Goal: Task Accomplishment & Management: Use online tool/utility

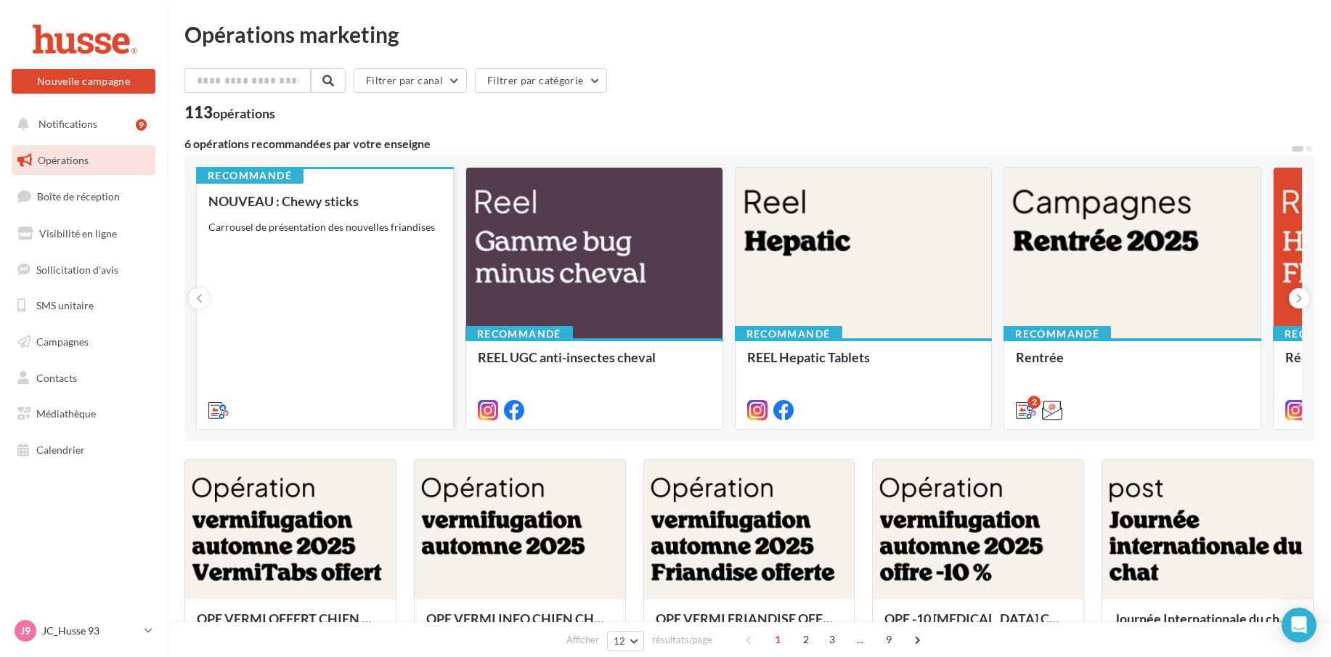
click at [308, 263] on div "NOUVEAU : Chewy sticks Carrousel de présentation des nouvelles friandises" at bounding box center [324, 305] width 233 height 222
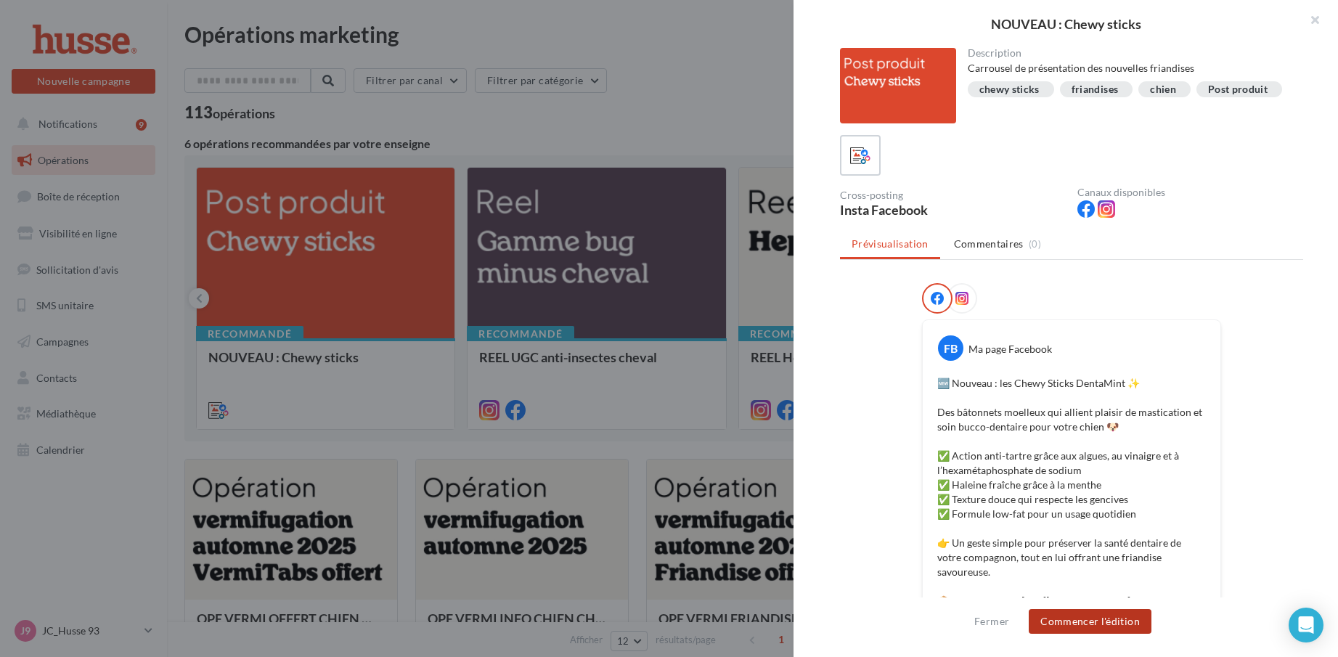
click at [1102, 623] on button "Commencer l'édition" at bounding box center [1090, 621] width 123 height 25
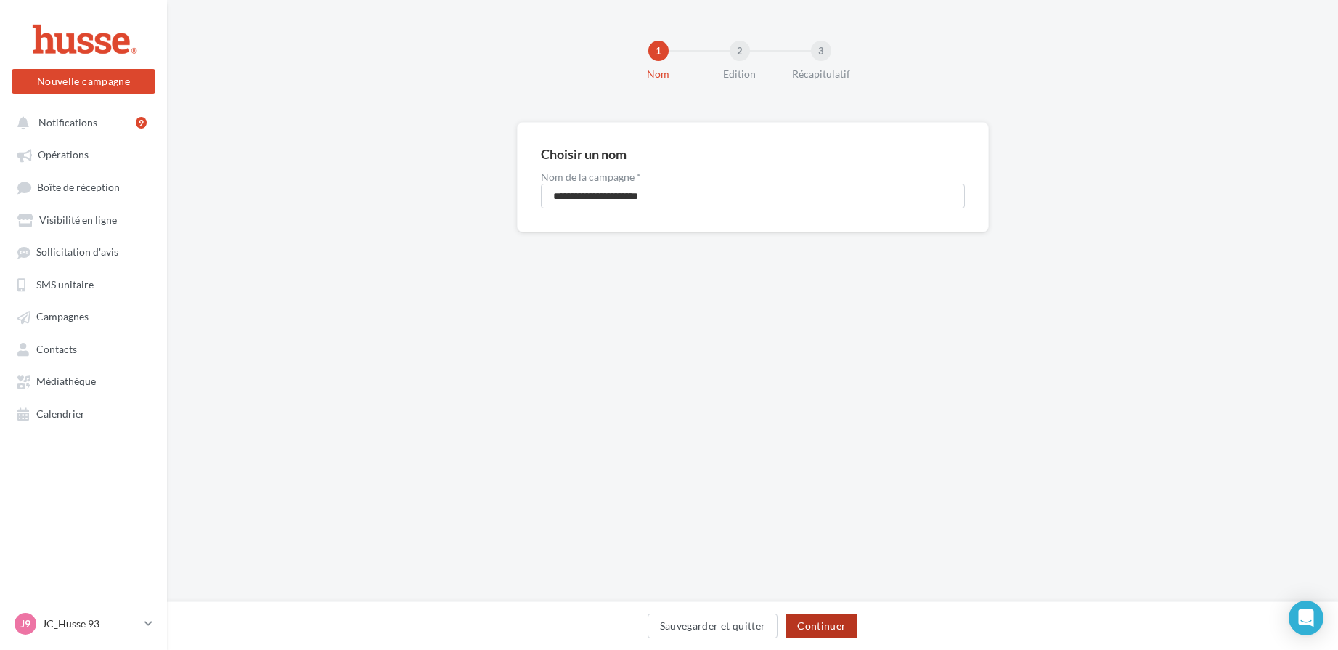
click at [823, 629] on button "Continuer" at bounding box center [822, 626] width 72 height 25
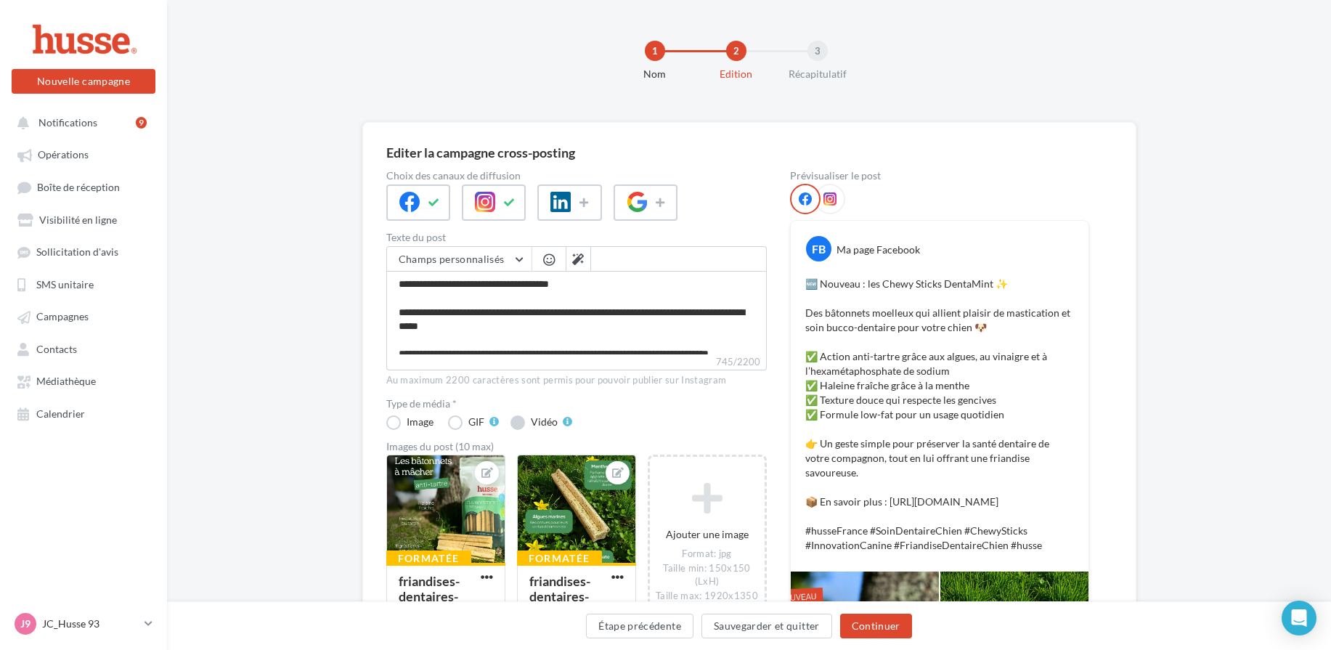
click at [521, 422] on label "Vidéo" at bounding box center [541, 422] width 62 height 15
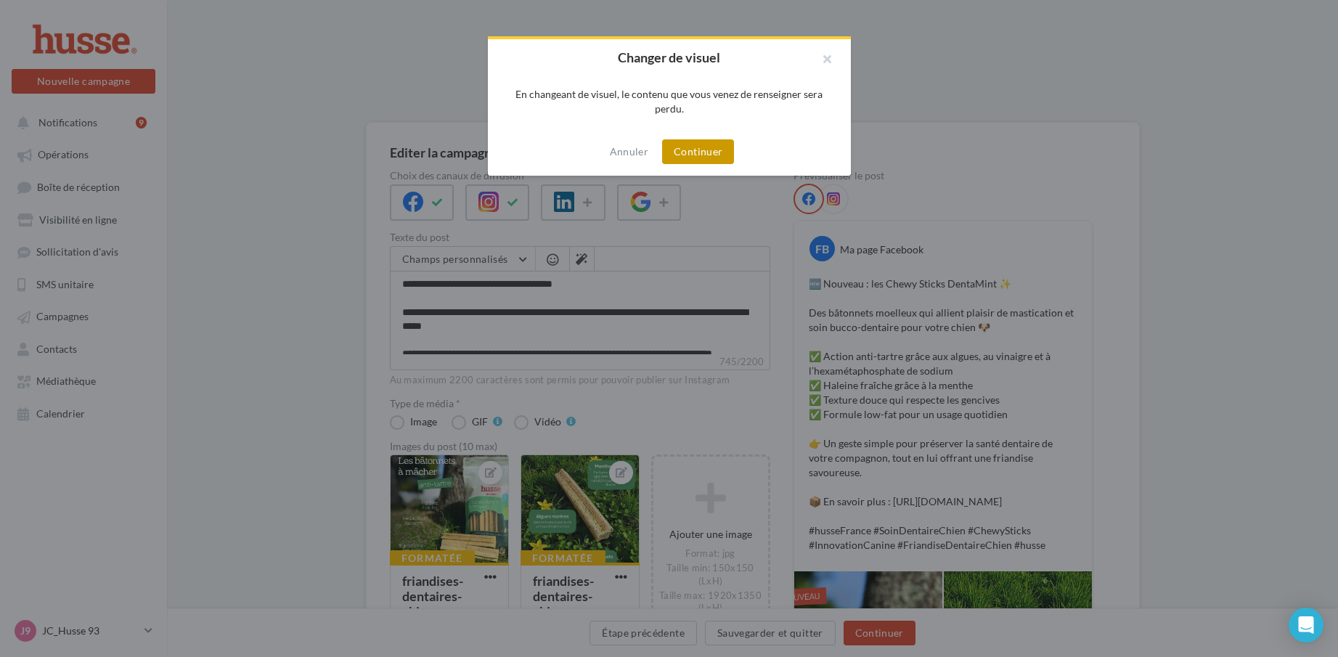
click at [688, 147] on button "Continuer" at bounding box center [698, 151] width 72 height 25
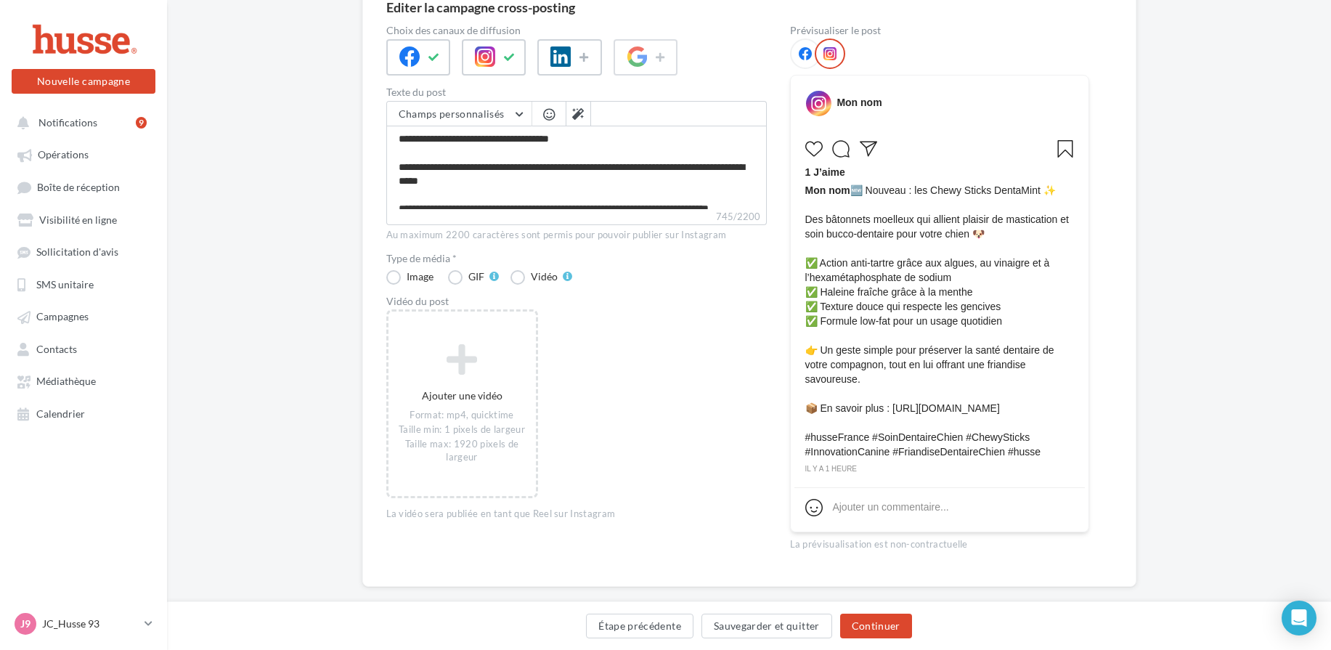
scroll to position [73, 0]
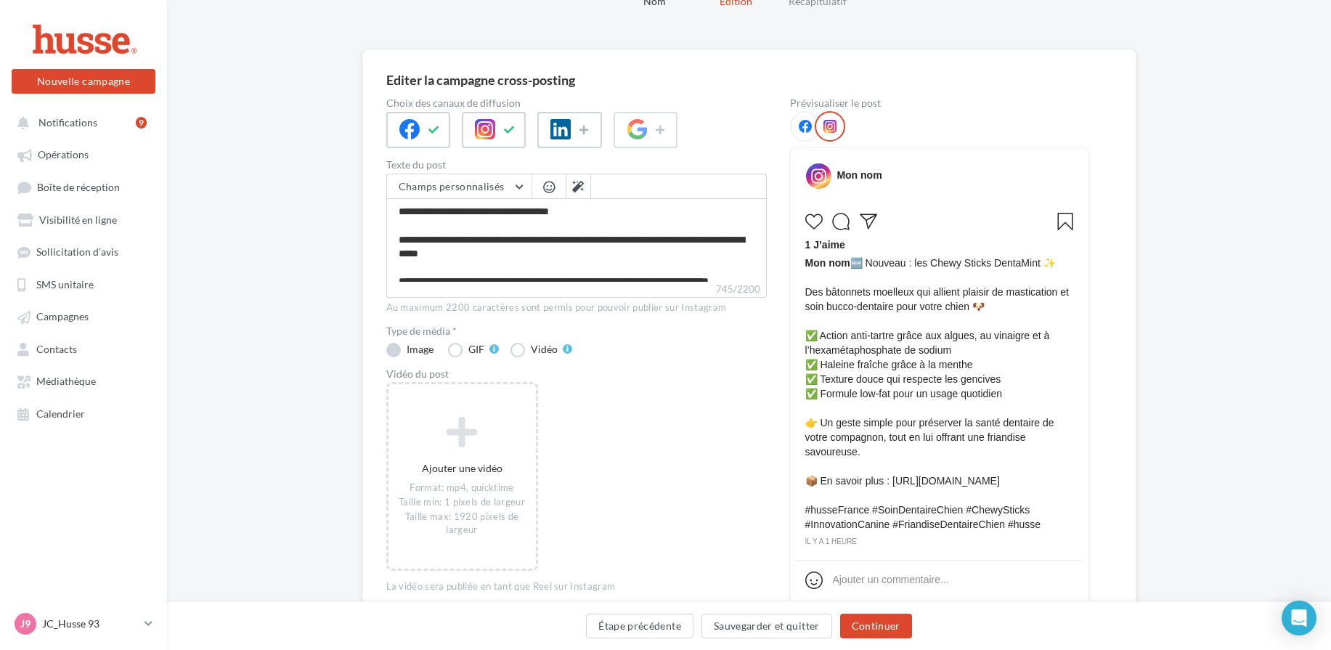
click at [392, 348] on label "Image" at bounding box center [411, 350] width 50 height 15
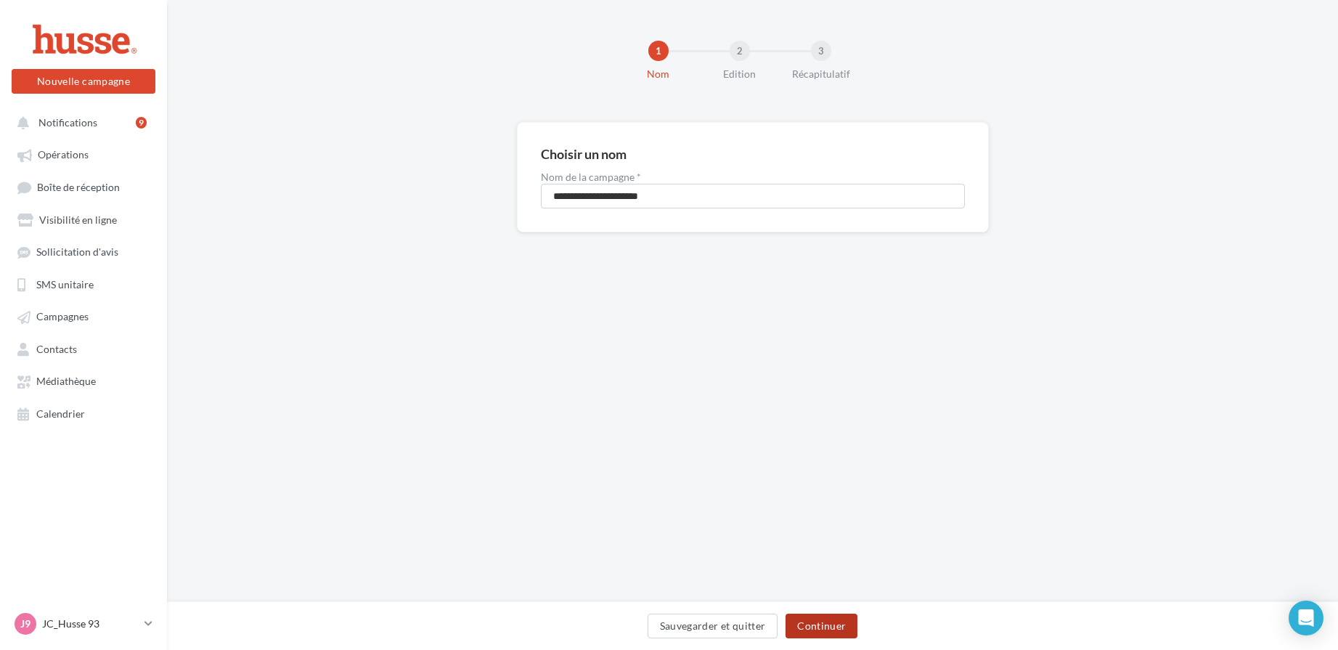
click at [829, 623] on button "Continuer" at bounding box center [822, 626] width 72 height 25
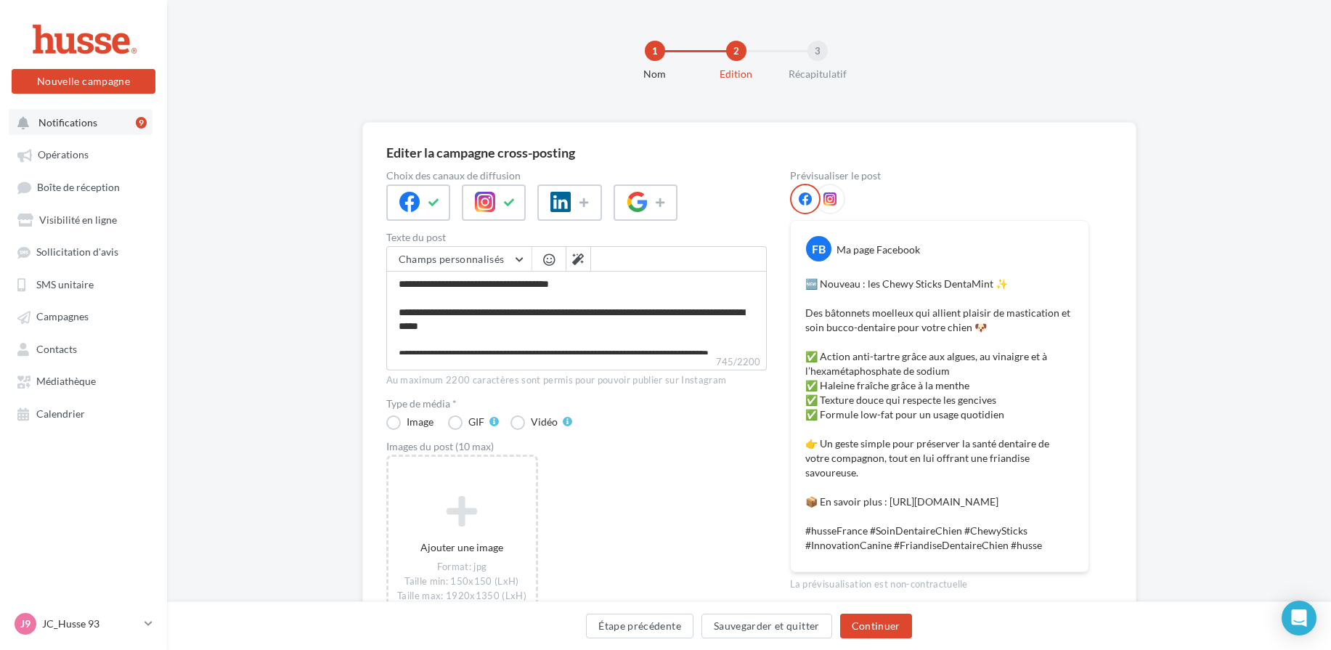
click at [76, 122] on span "Notifications" at bounding box center [67, 122] width 59 height 12
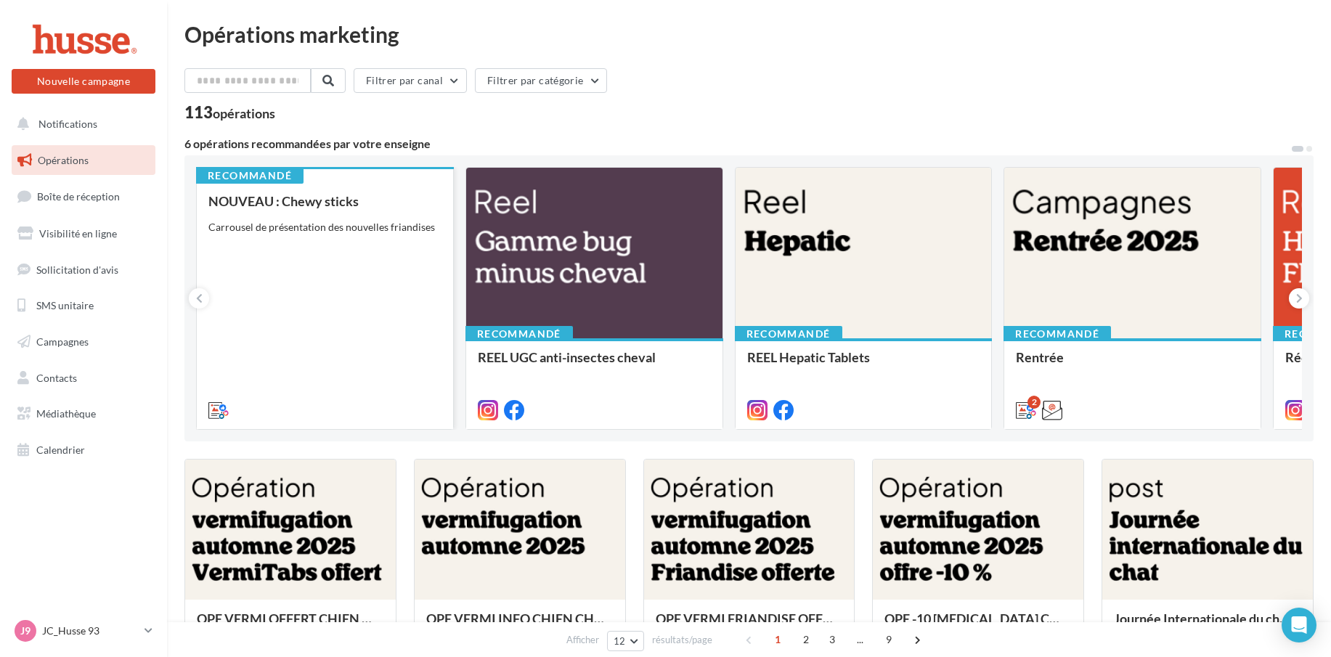
click at [327, 255] on div "NOUVEAU : Chewy sticks Carrousel de présentation des nouvelles friandises" at bounding box center [324, 305] width 233 height 222
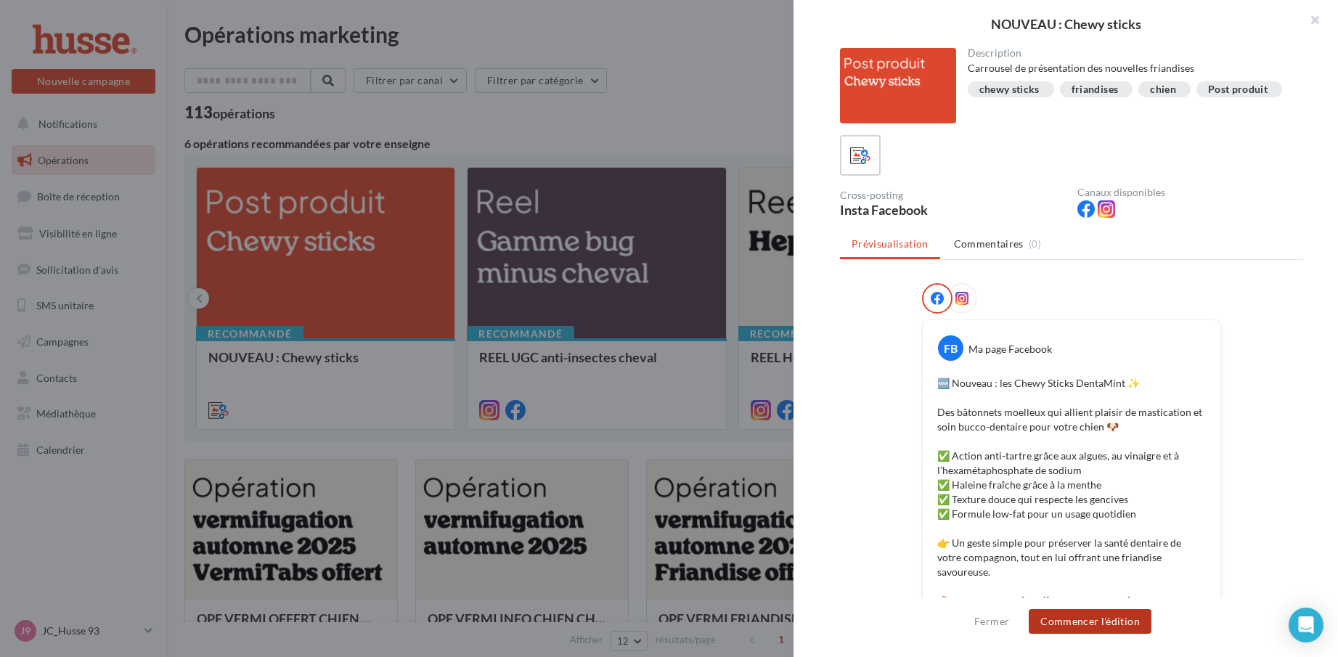
click at [1083, 619] on button "Commencer l'édition" at bounding box center [1090, 621] width 123 height 25
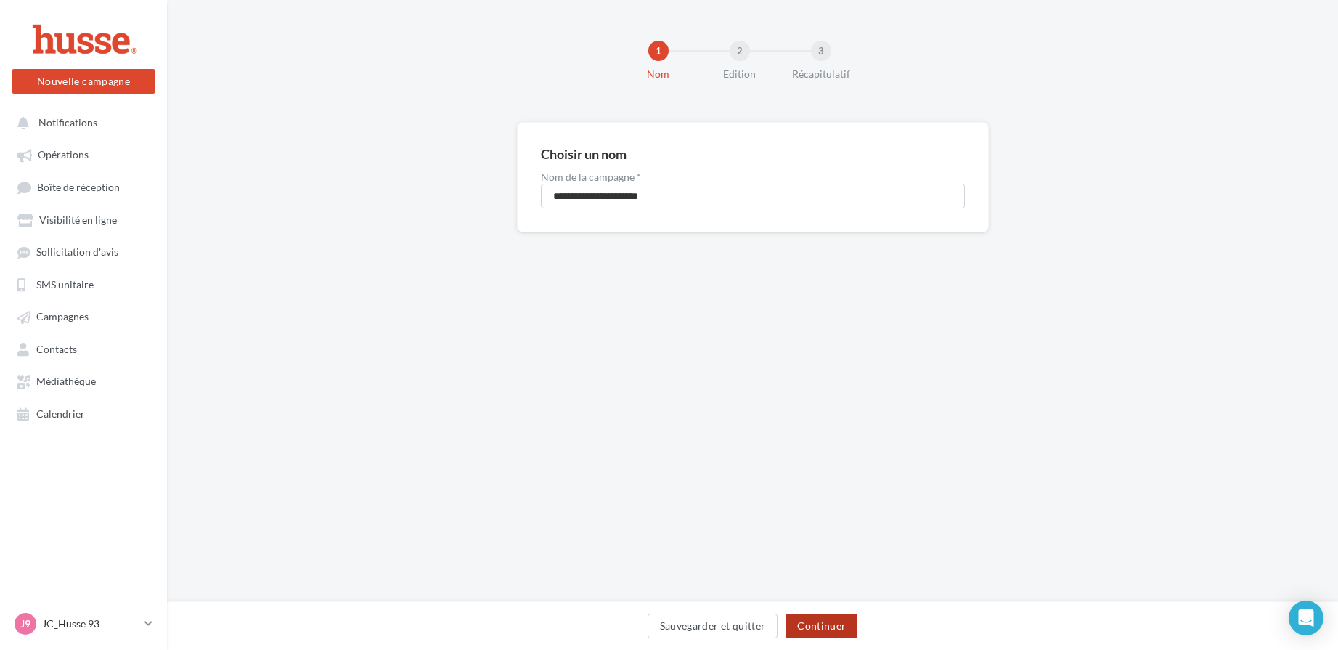
click at [835, 620] on button "Continuer" at bounding box center [822, 626] width 72 height 25
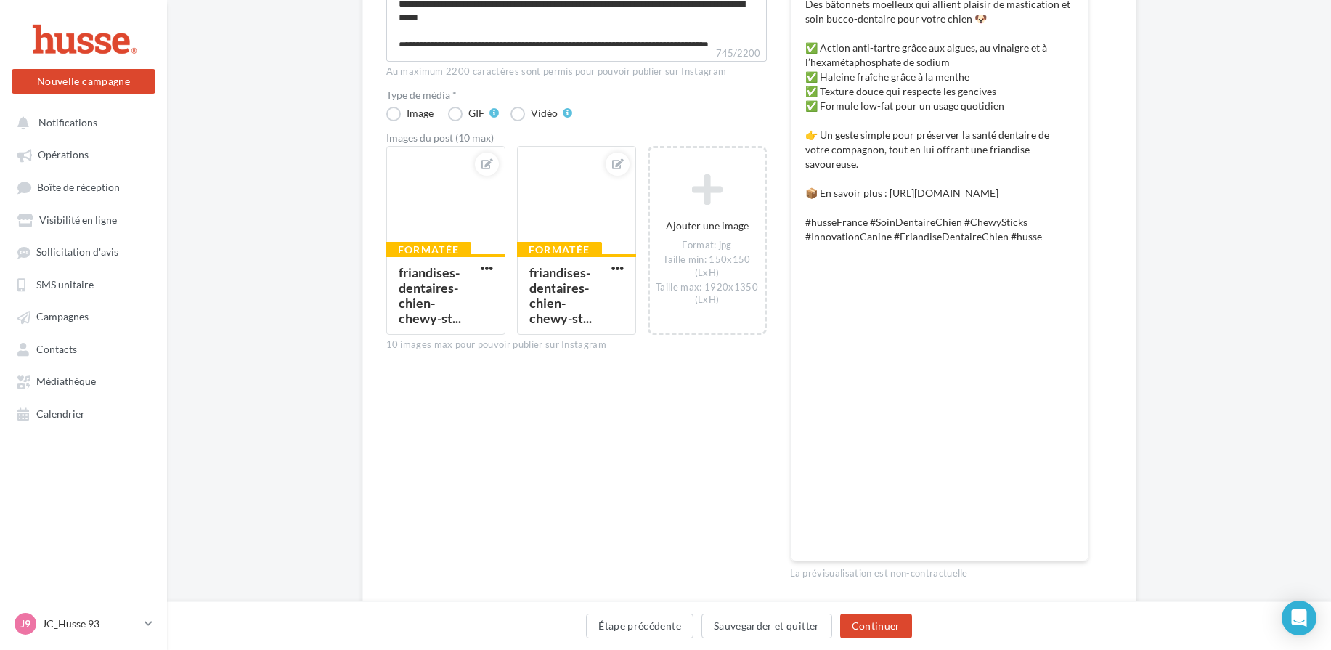
scroll to position [360, 0]
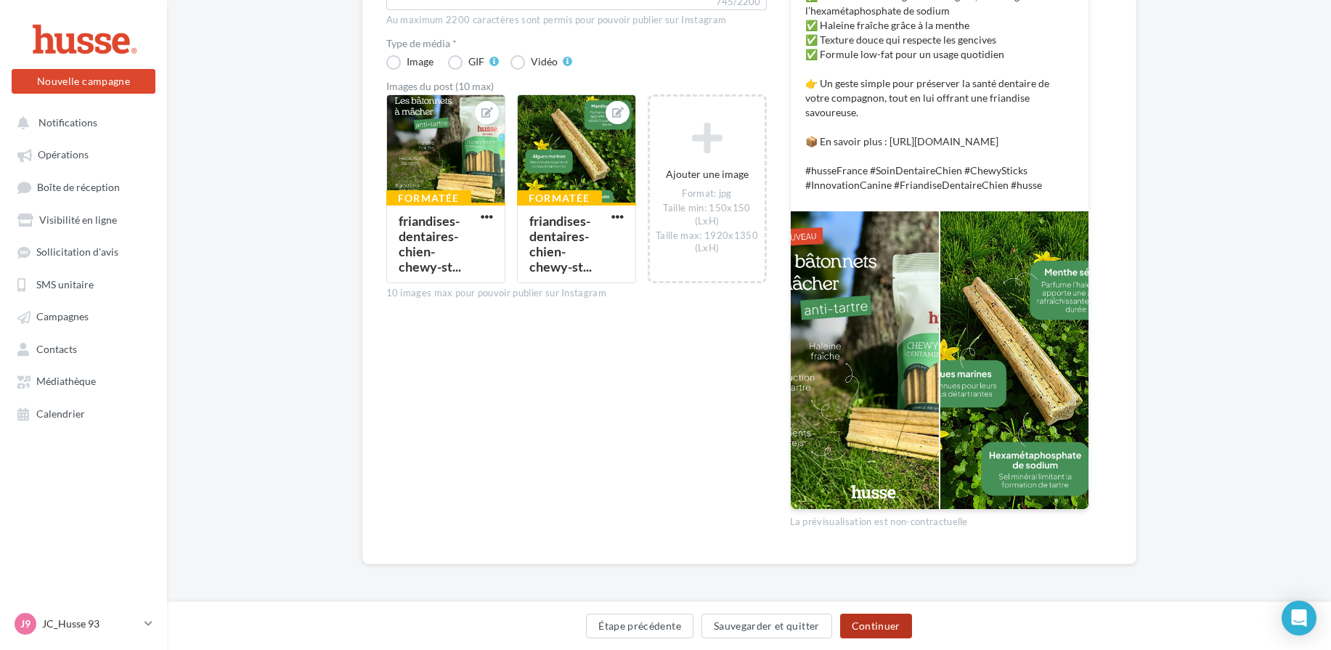
click at [873, 624] on button "Continuer" at bounding box center [876, 626] width 72 height 25
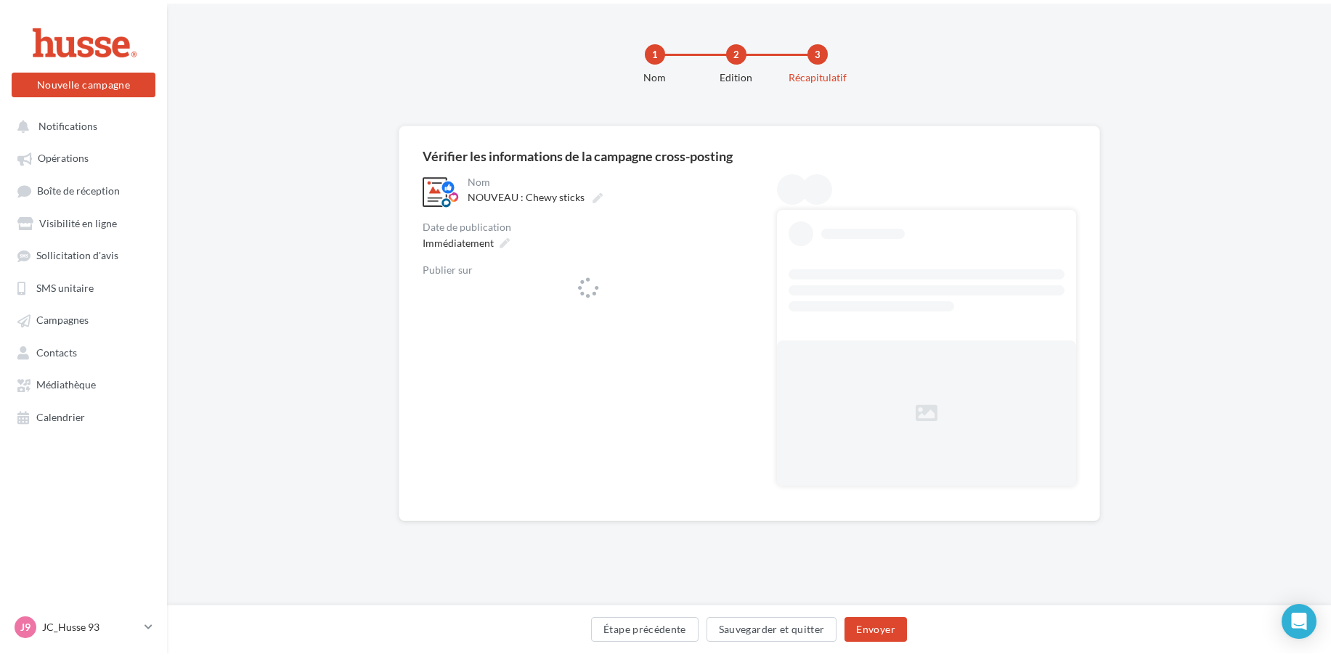
scroll to position [0, 0]
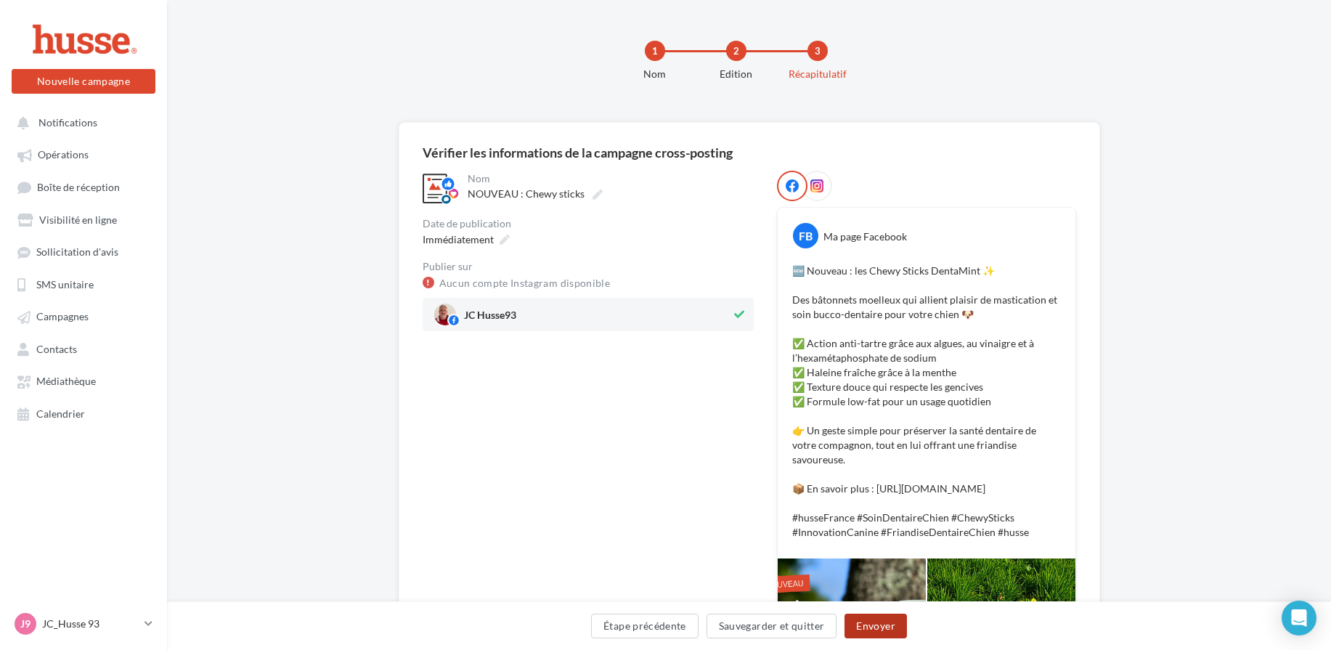
click at [878, 622] on button "Envoyer" at bounding box center [876, 626] width 62 height 25
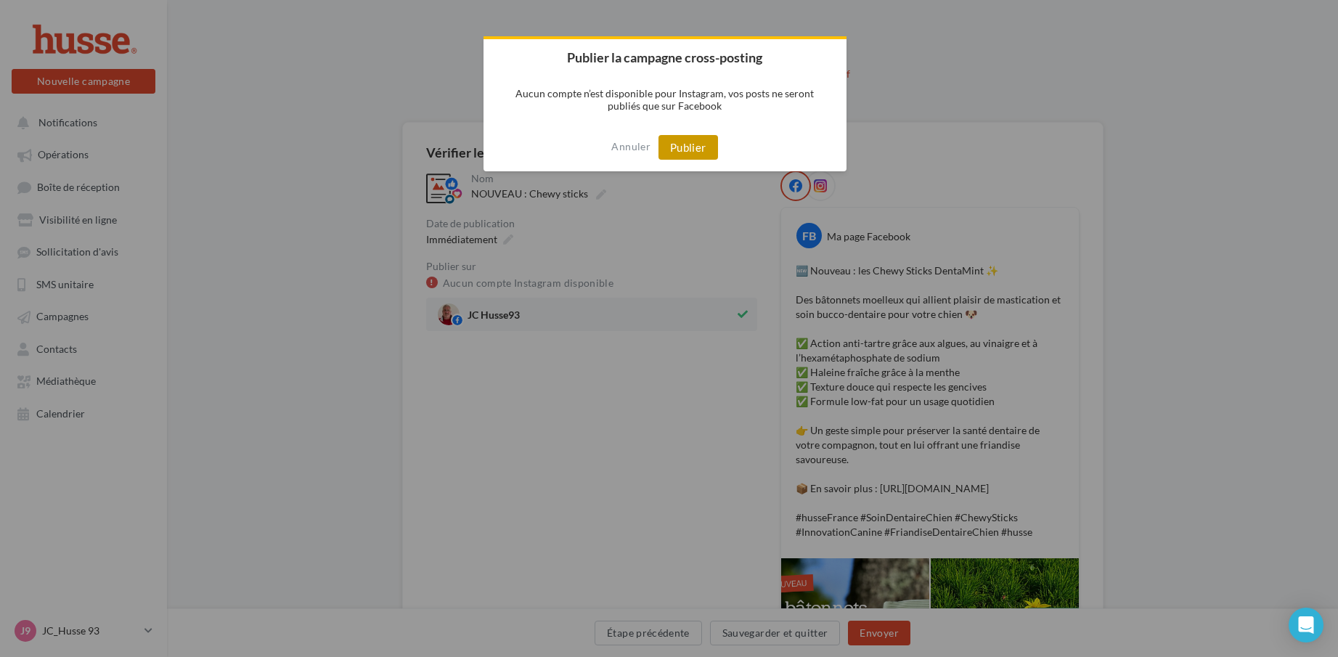
click at [698, 149] on button "Publier" at bounding box center [689, 147] width 60 height 25
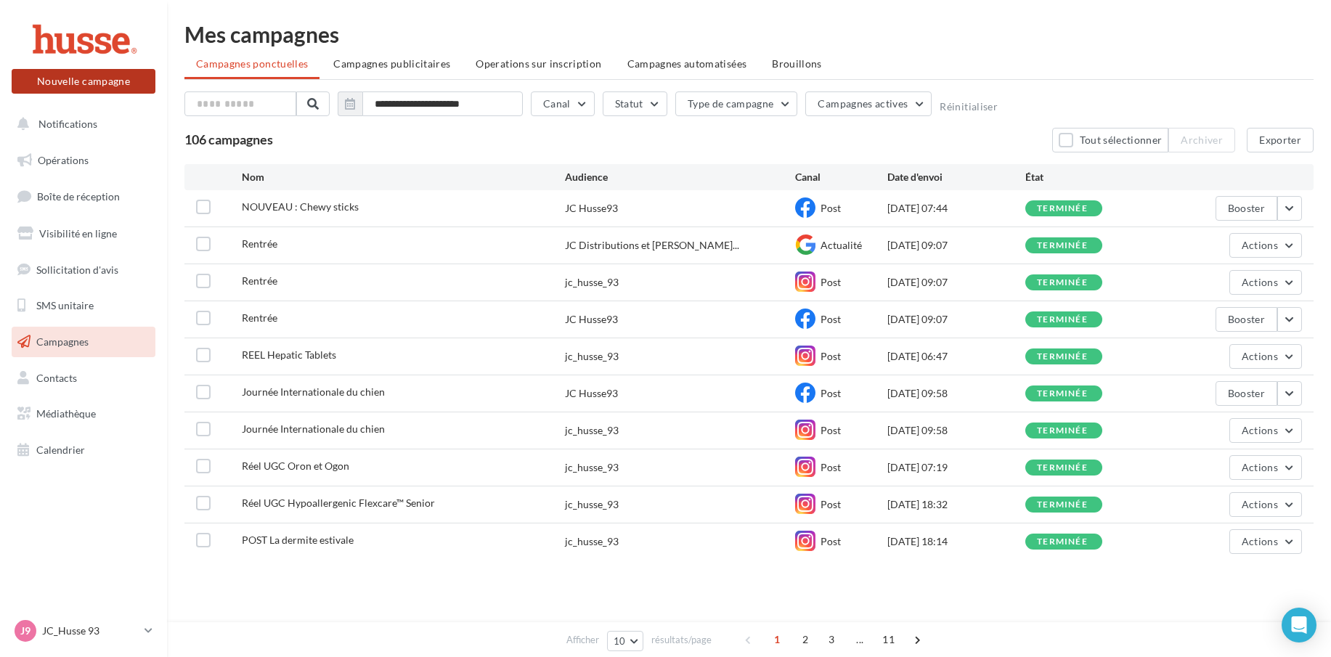
click at [85, 78] on button "Nouvelle campagne" at bounding box center [84, 81] width 144 height 25
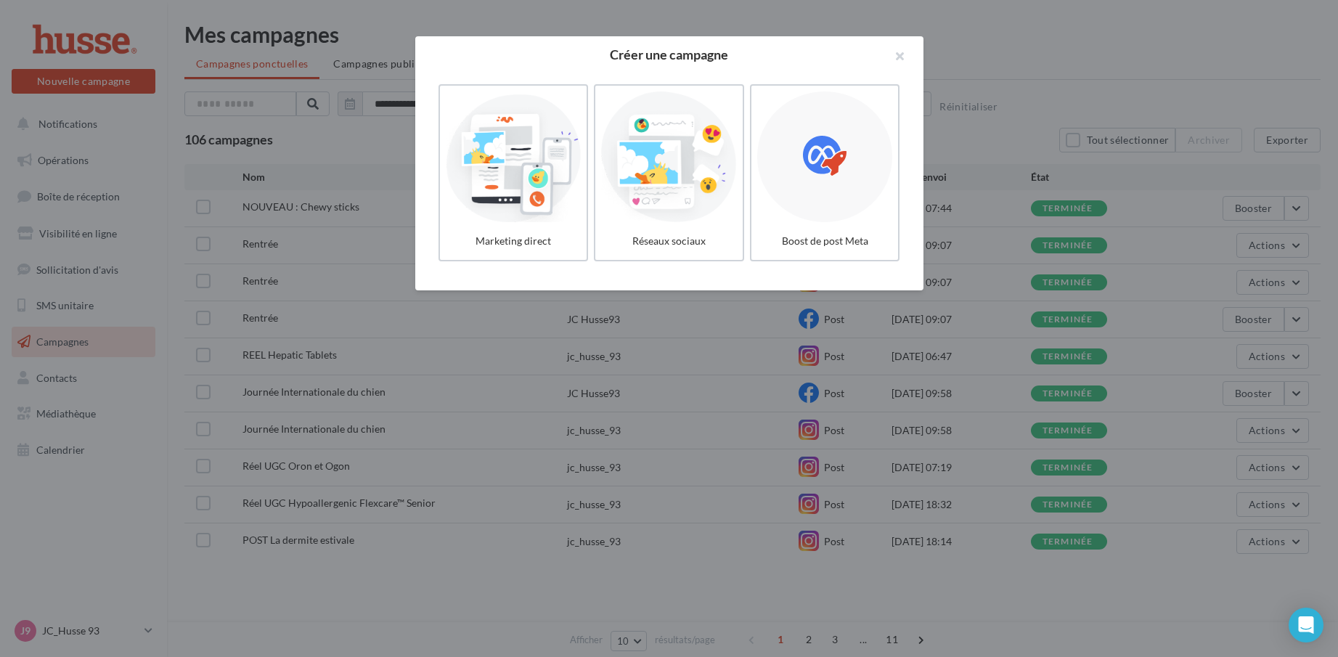
click at [64, 345] on div at bounding box center [669, 328] width 1338 height 657
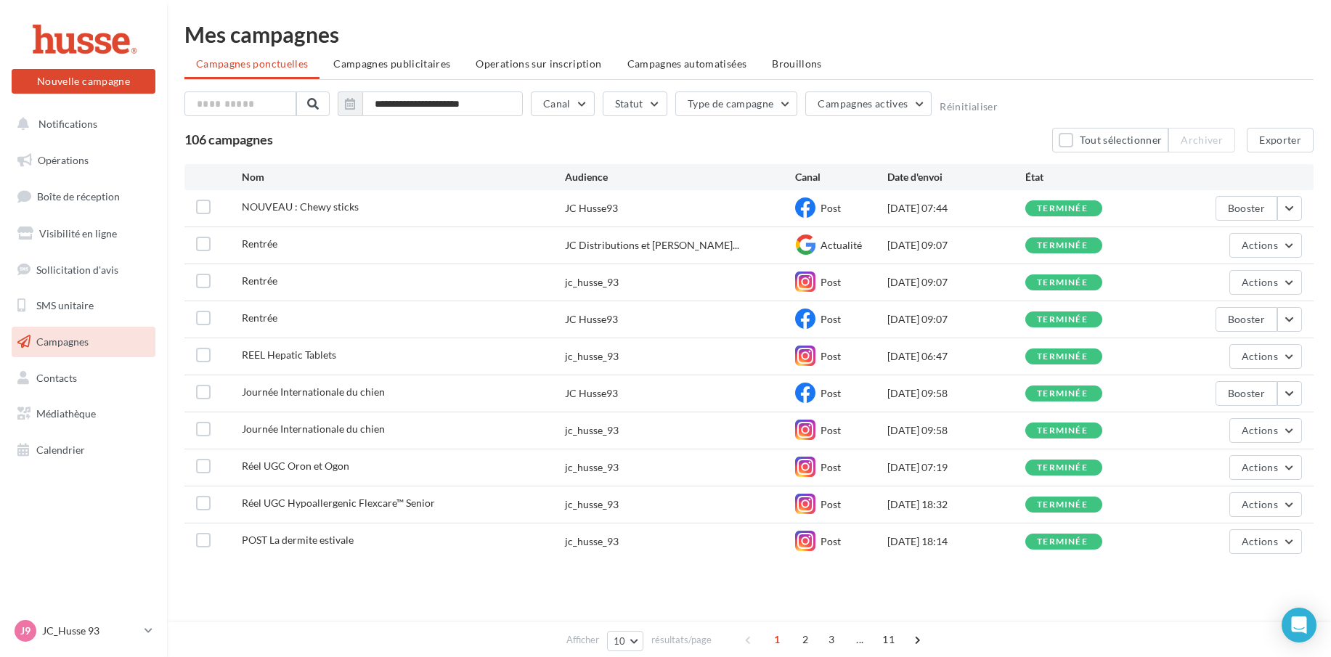
click at [65, 343] on span "Campagnes" at bounding box center [62, 341] width 52 height 12
click at [62, 159] on span "Opérations" at bounding box center [63, 160] width 51 height 12
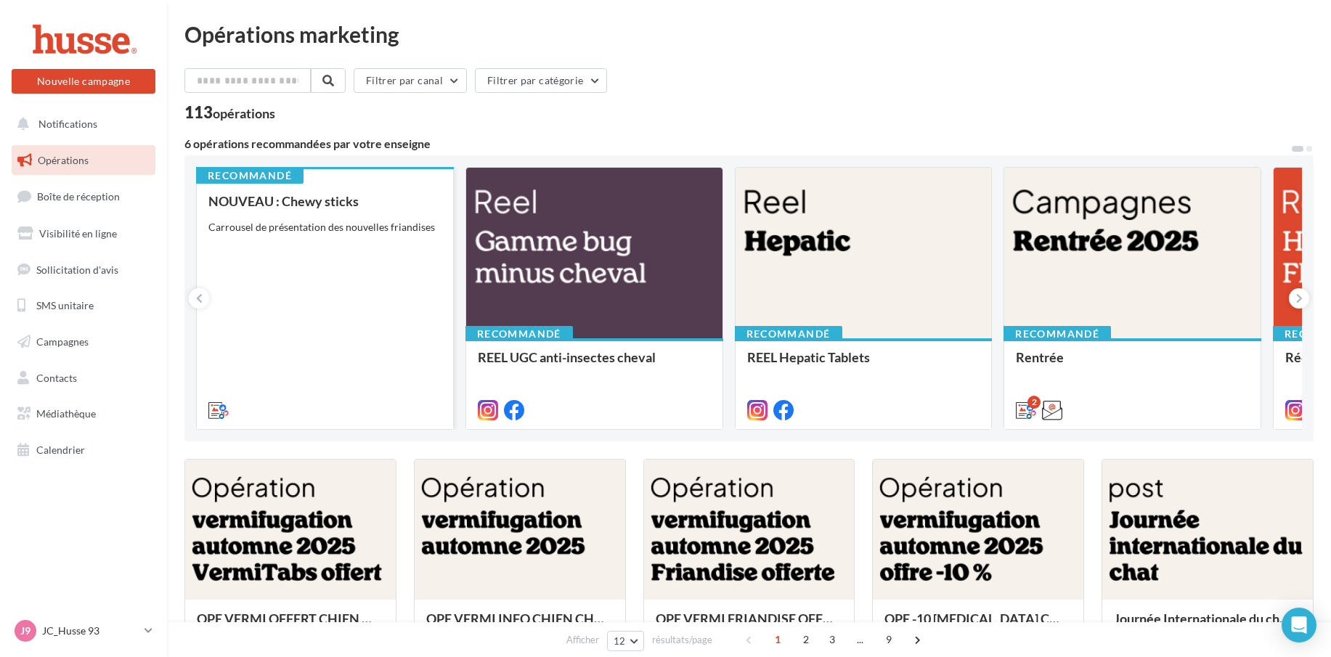
click at [311, 251] on div "NOUVEAU : Chewy sticks Carrousel de présentation des nouvelles friandises" at bounding box center [324, 305] width 233 height 222
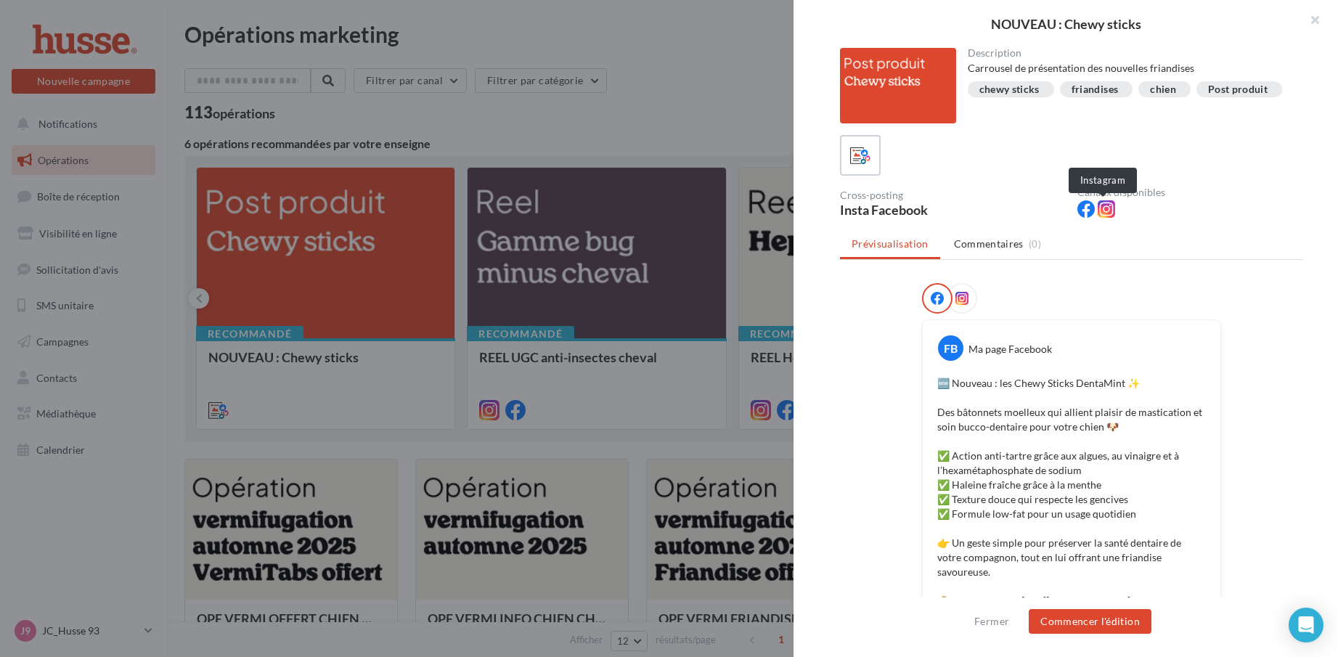
click at [1106, 209] on icon at bounding box center [1106, 208] width 17 height 17
click at [1091, 621] on button "Commencer l'édition" at bounding box center [1090, 621] width 123 height 25
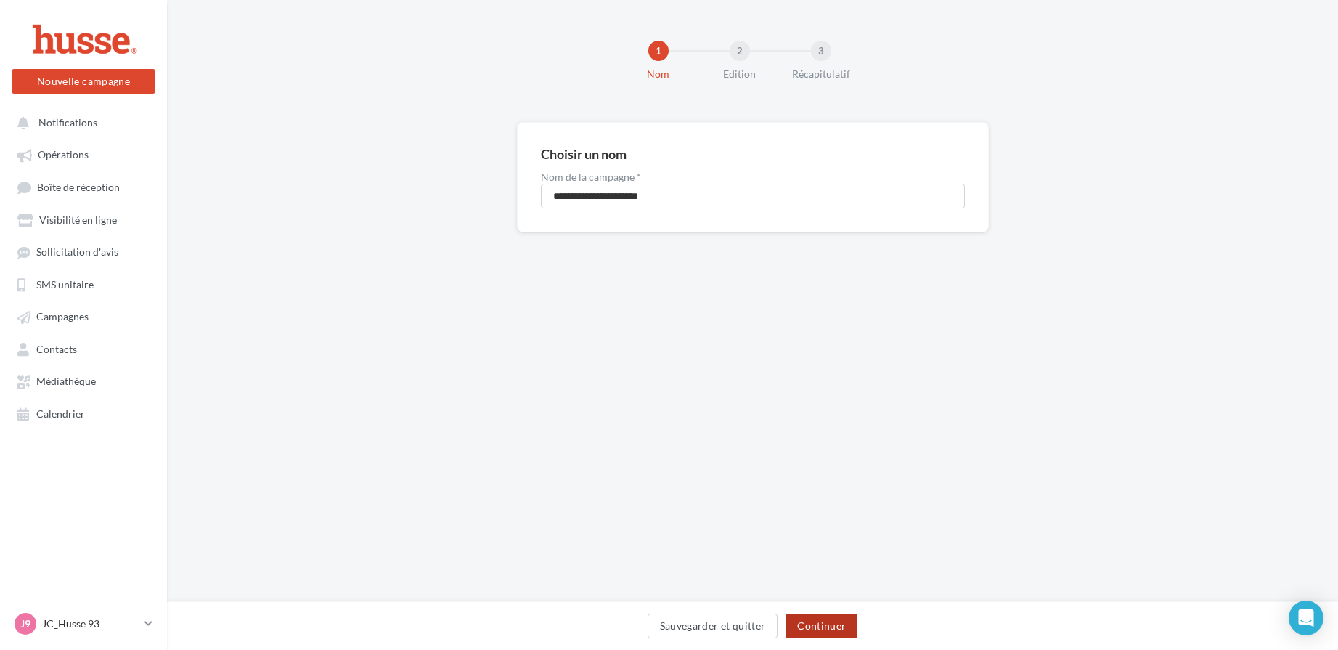
click at [834, 631] on button "Continuer" at bounding box center [822, 626] width 72 height 25
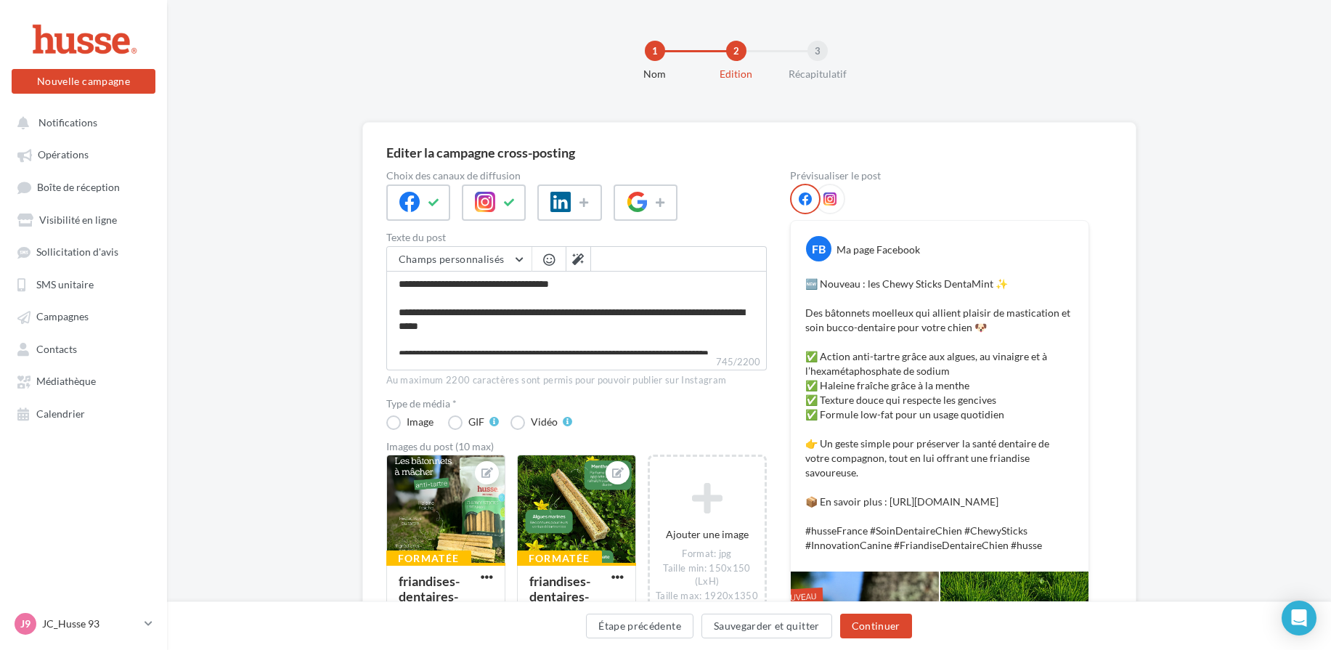
click at [828, 198] on icon at bounding box center [829, 198] width 13 height 13
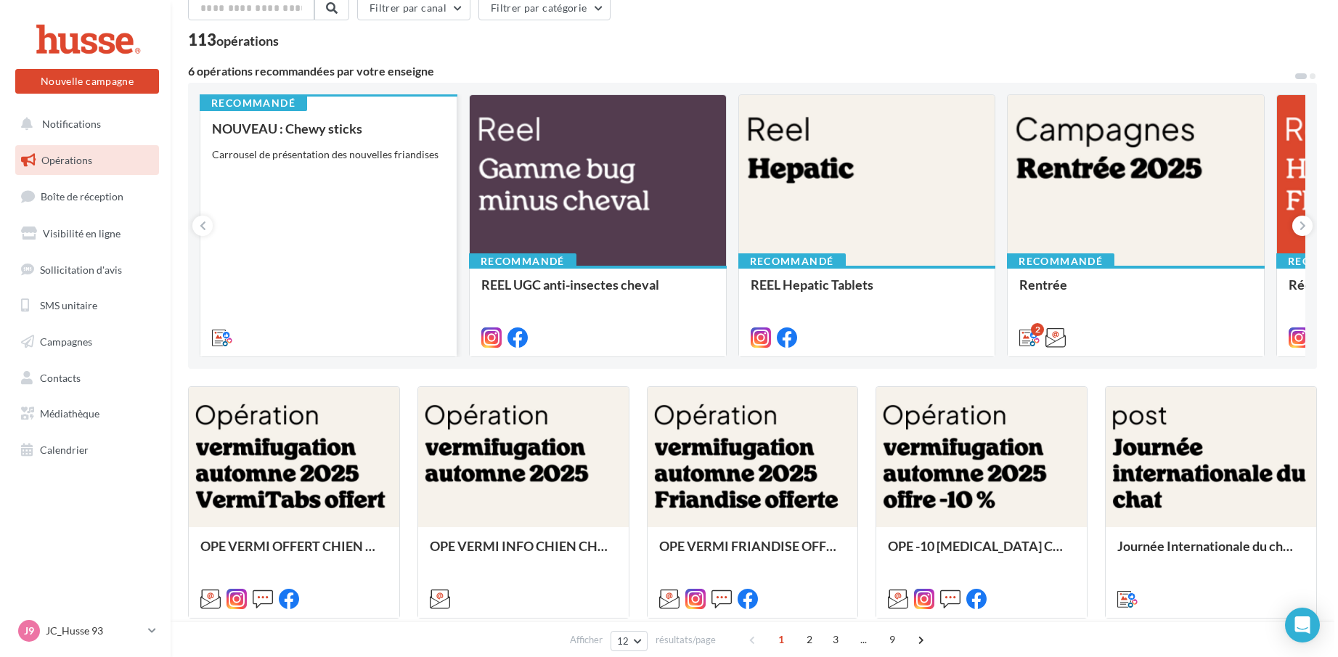
scroll to position [145, 0]
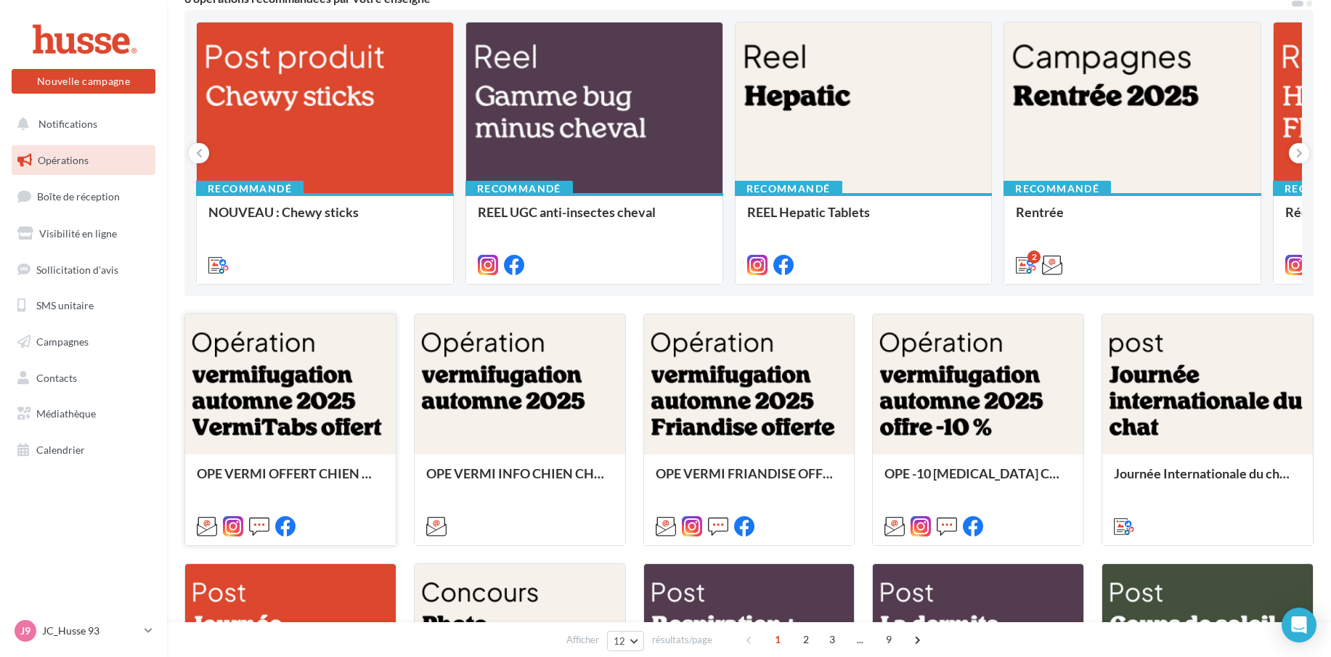
click at [277, 404] on div at bounding box center [290, 385] width 211 height 142
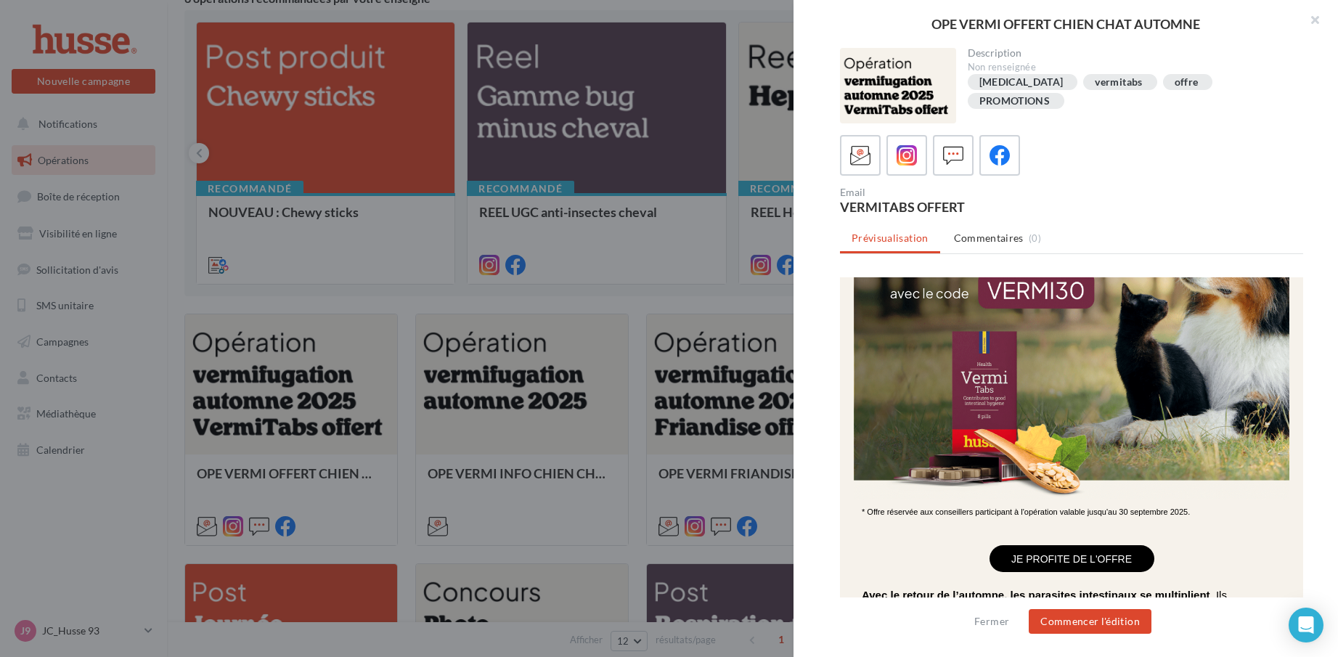
scroll to position [290, 0]
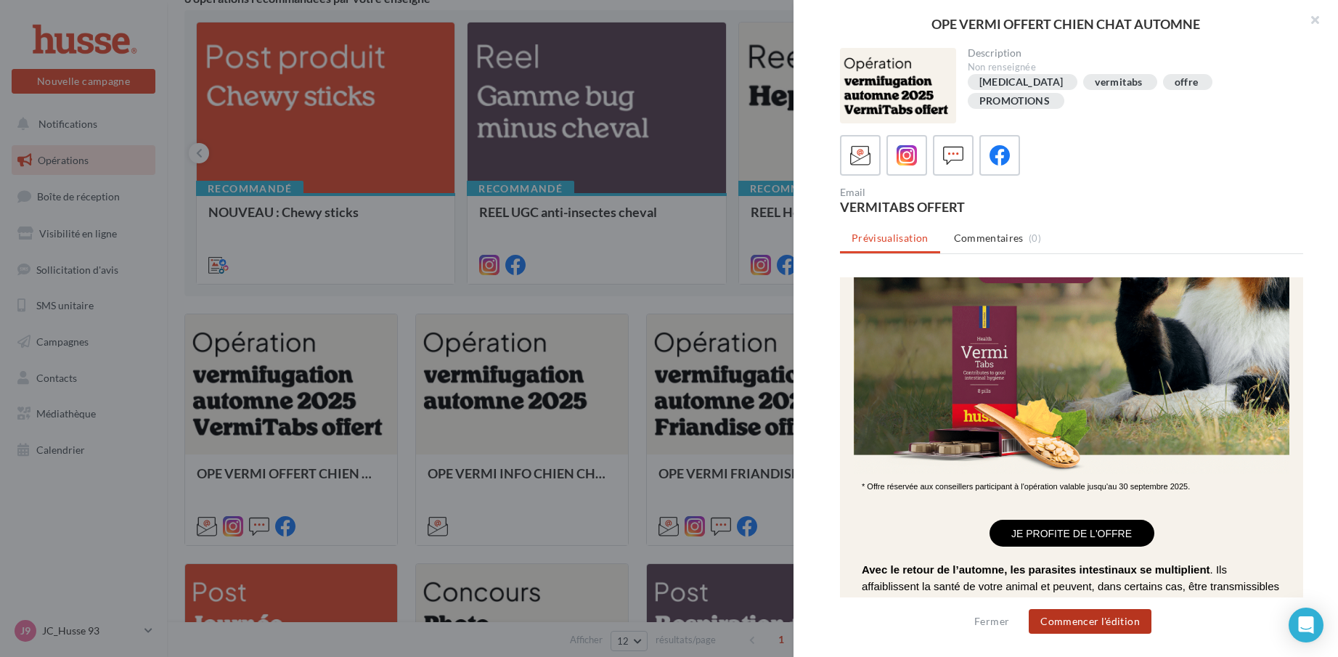
click at [1104, 618] on button "Commencer l'édition" at bounding box center [1090, 621] width 123 height 25
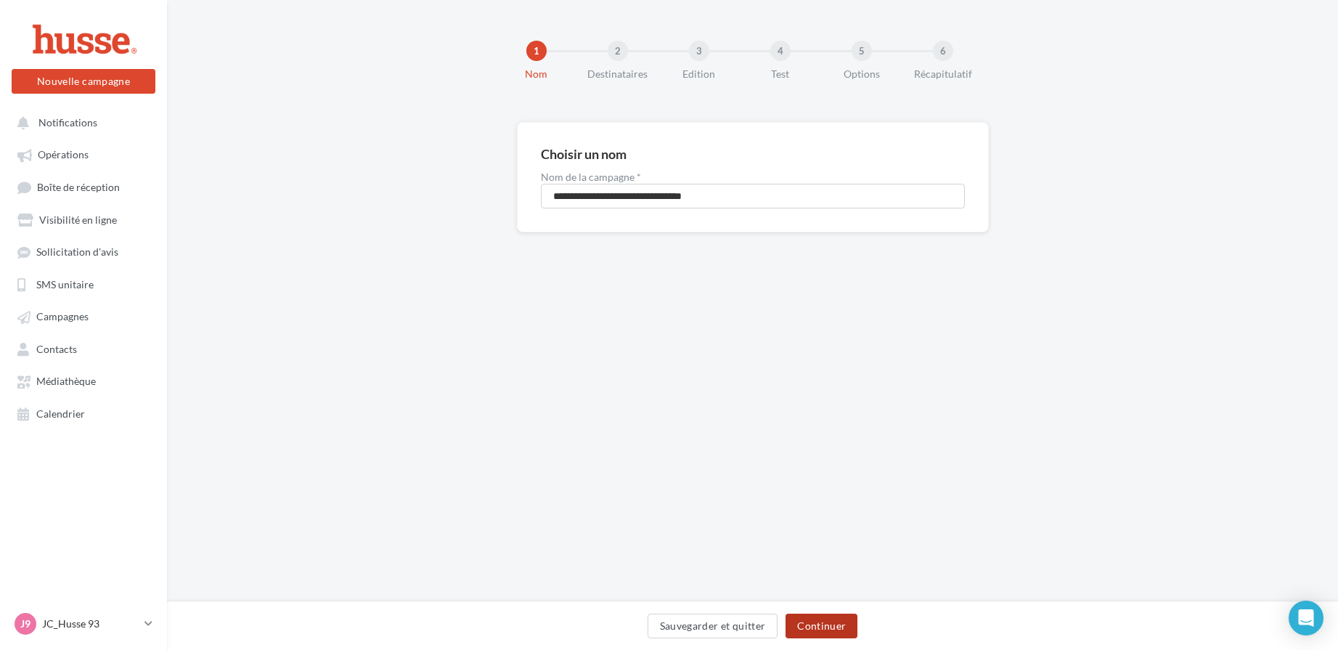
click at [831, 627] on button "Continuer" at bounding box center [822, 626] width 72 height 25
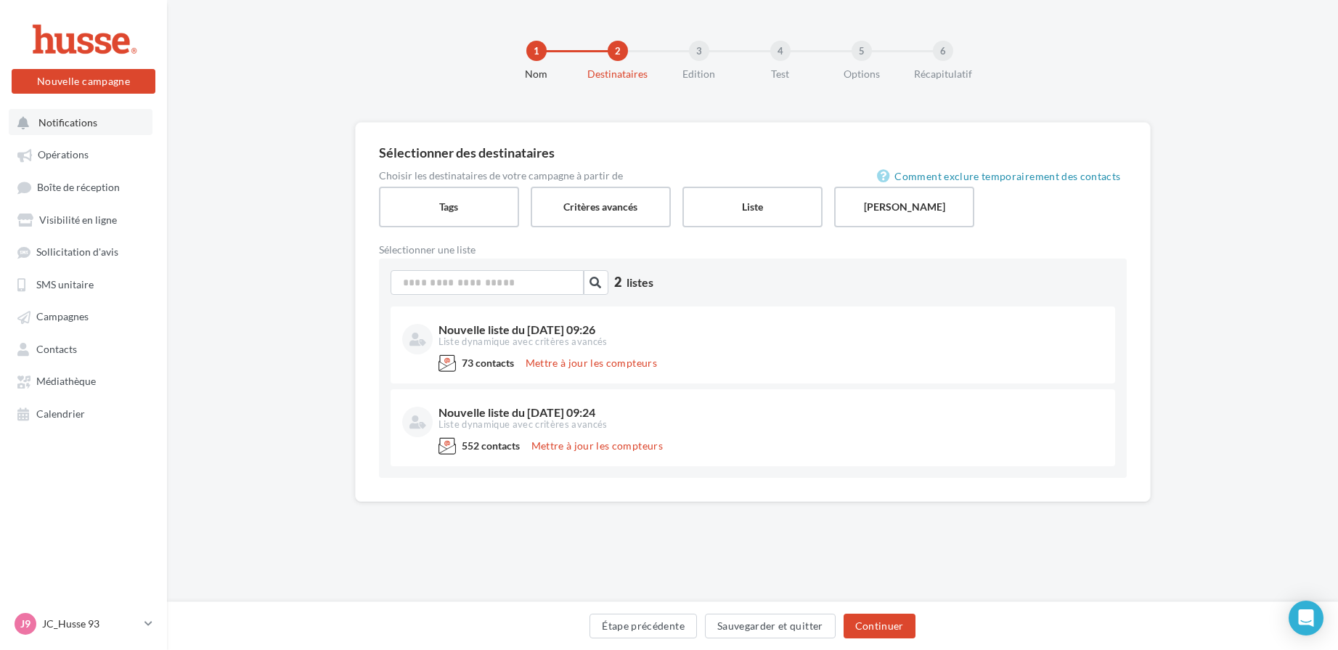
click at [70, 123] on span "Notifications" at bounding box center [67, 122] width 59 height 12
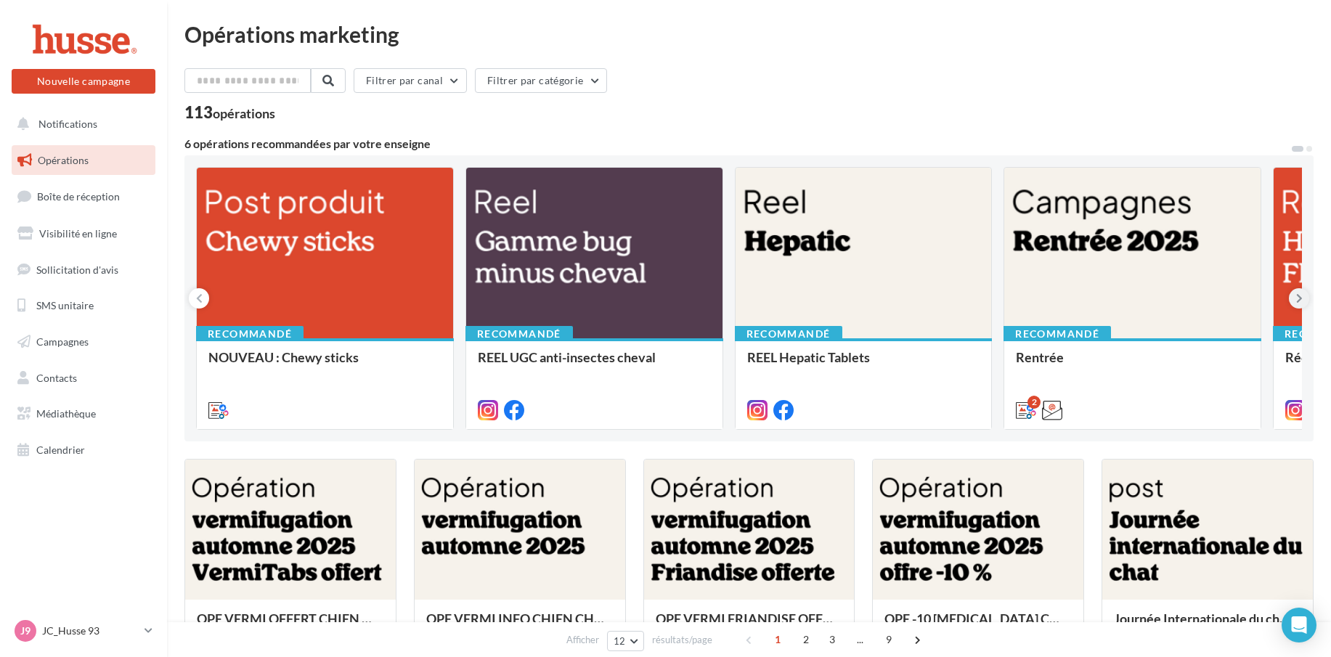
click at [1299, 296] on icon at bounding box center [1299, 298] width 7 height 15
